Goal: Register for event/course

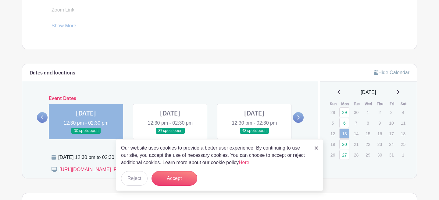
scroll to position [282, 0]
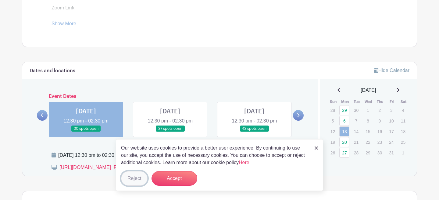
click at [139, 177] on button "Reject" at bounding box center [134, 178] width 26 height 15
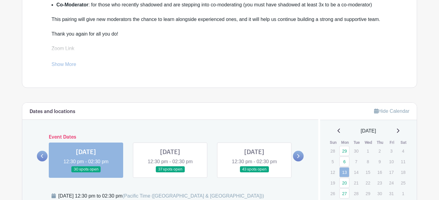
scroll to position [242, 0]
click at [170, 173] on link at bounding box center [170, 173] width 0 height 0
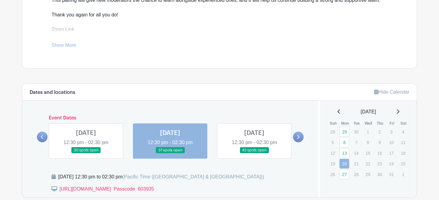
scroll to position [253, 0]
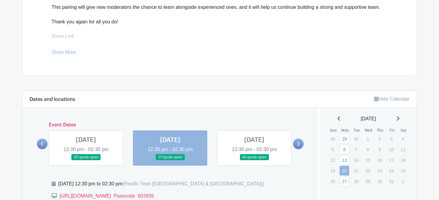
click at [297, 145] on icon at bounding box center [297, 144] width 3 height 5
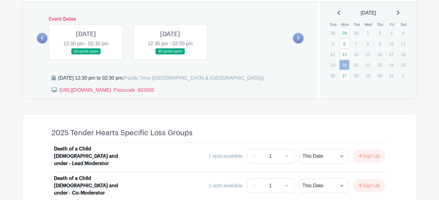
scroll to position [349, 0]
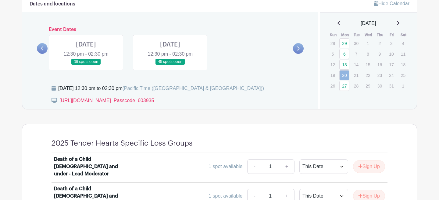
click at [45, 48] on link at bounding box center [42, 48] width 11 height 11
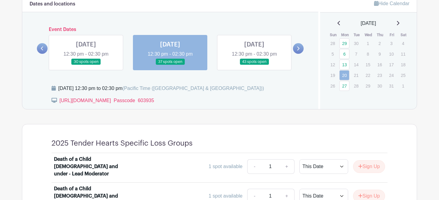
click at [86, 65] on link at bounding box center [86, 65] width 0 height 0
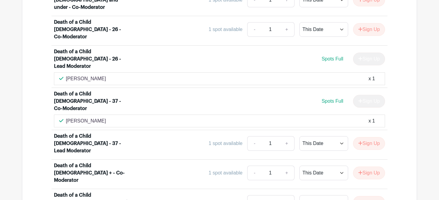
scroll to position [547, 0]
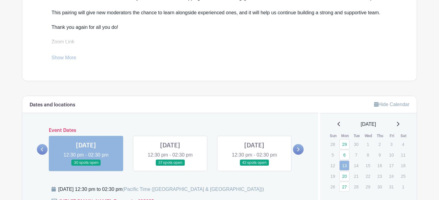
scroll to position [246, 0]
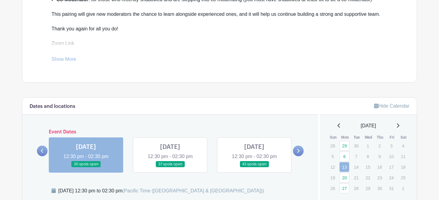
click at [299, 152] on icon at bounding box center [297, 151] width 3 height 5
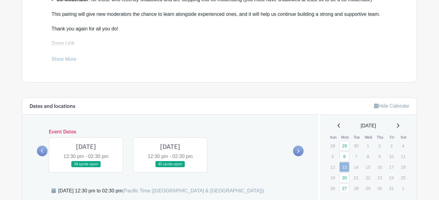
click at [298, 152] on icon at bounding box center [298, 151] width 2 height 4
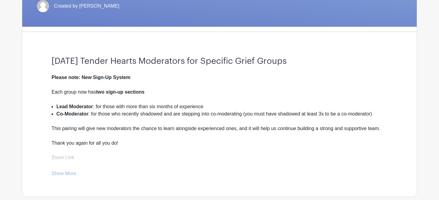
scroll to position [0, 0]
